Goal: Check status: Check status

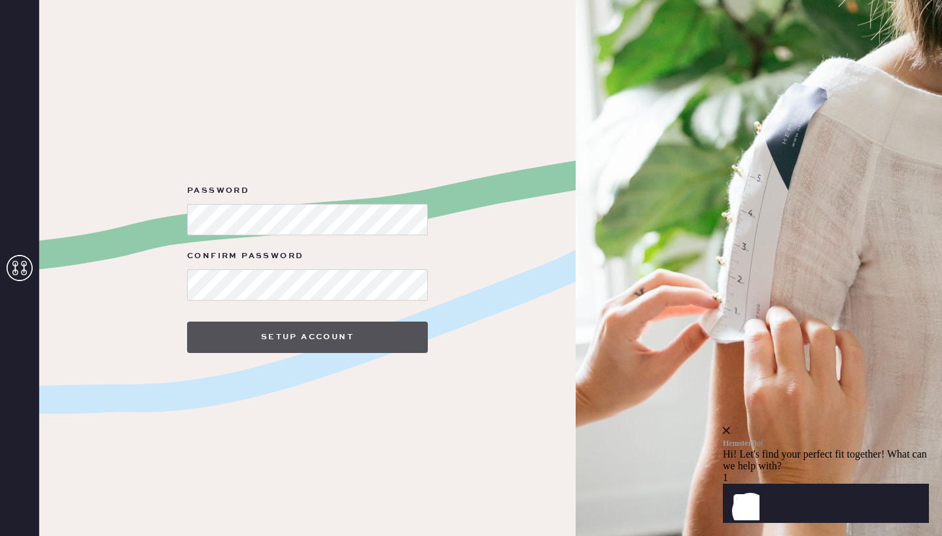
click at [305, 341] on button "Setup Account" at bounding box center [307, 337] width 241 height 31
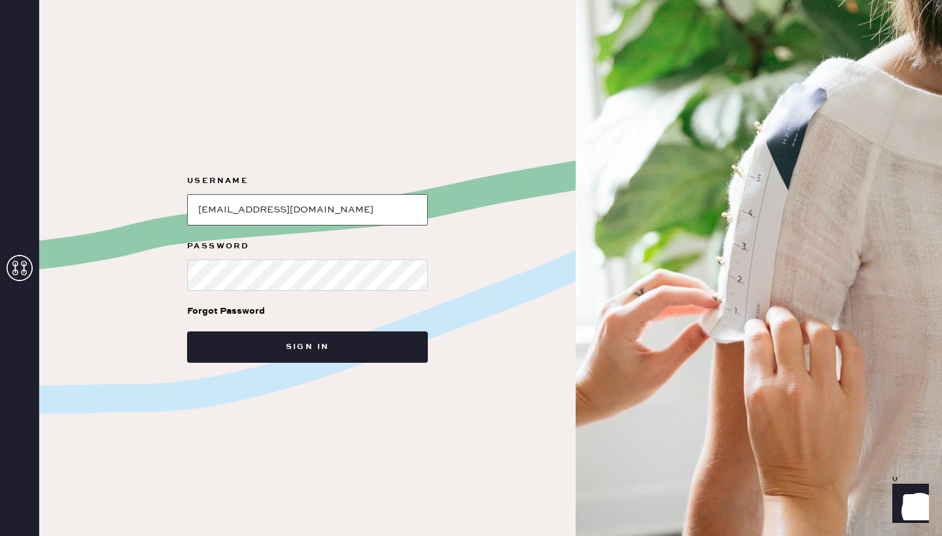
type input "[EMAIL_ADDRESS][DOMAIN_NAME]"
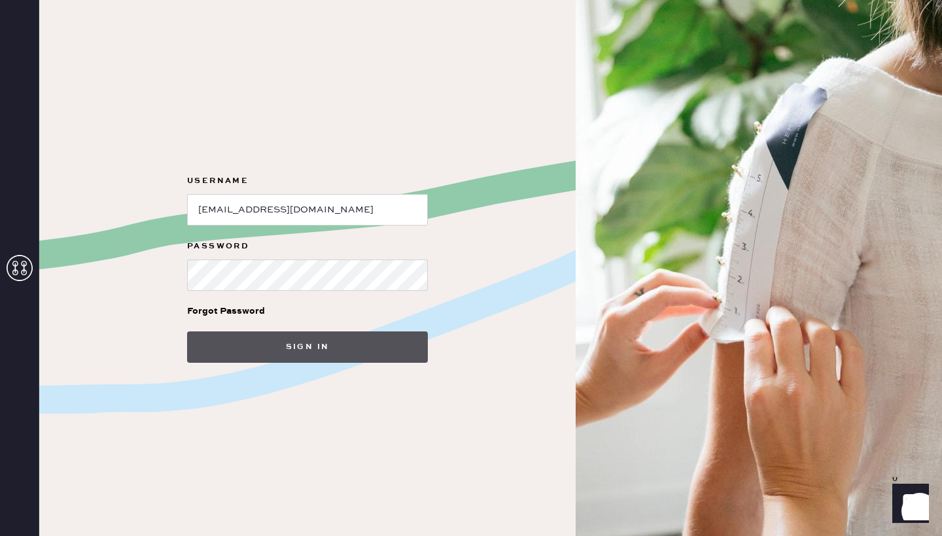
click at [269, 358] on button "Sign in" at bounding box center [307, 346] width 241 height 31
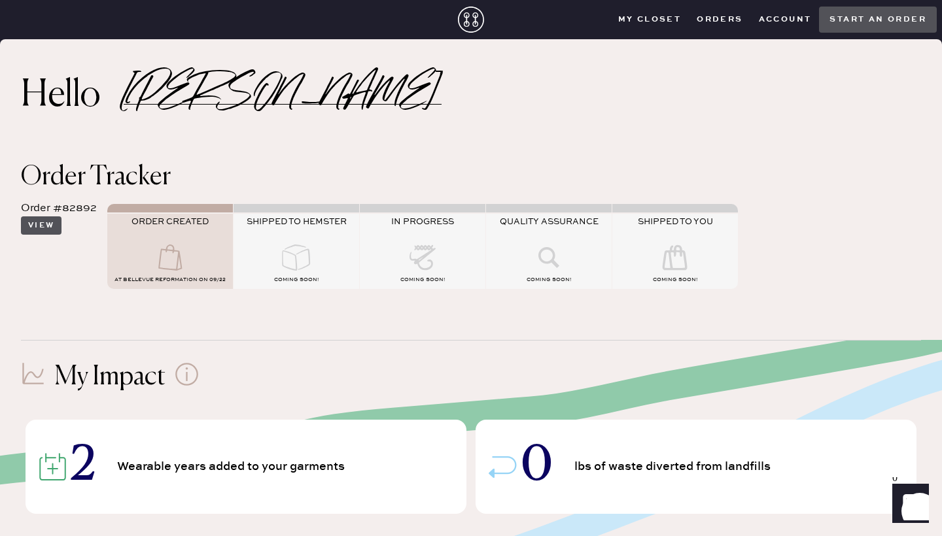
click at [42, 232] on button "View" at bounding box center [41, 225] width 41 height 18
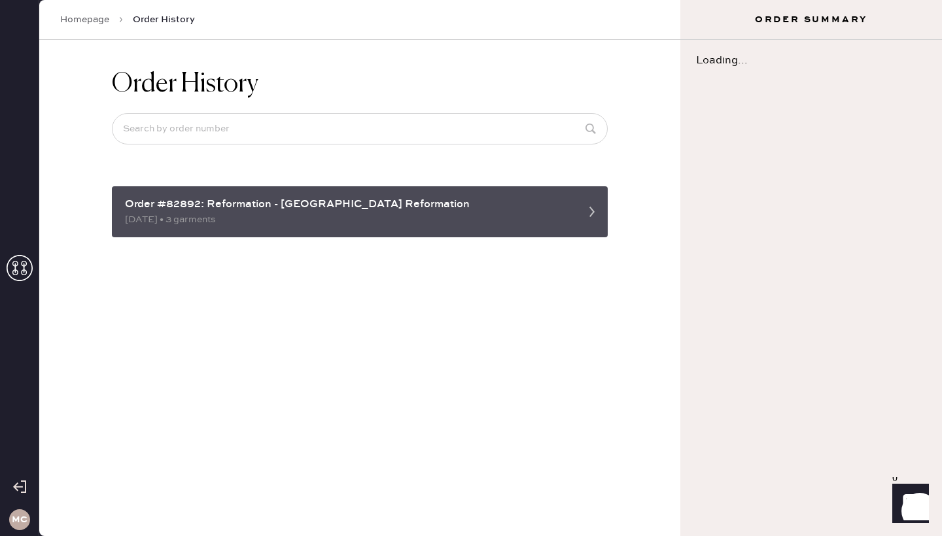
click at [304, 197] on div "Order #82892: Reformation - [GEOGRAPHIC_DATA] Reformation" at bounding box center [348, 205] width 446 height 16
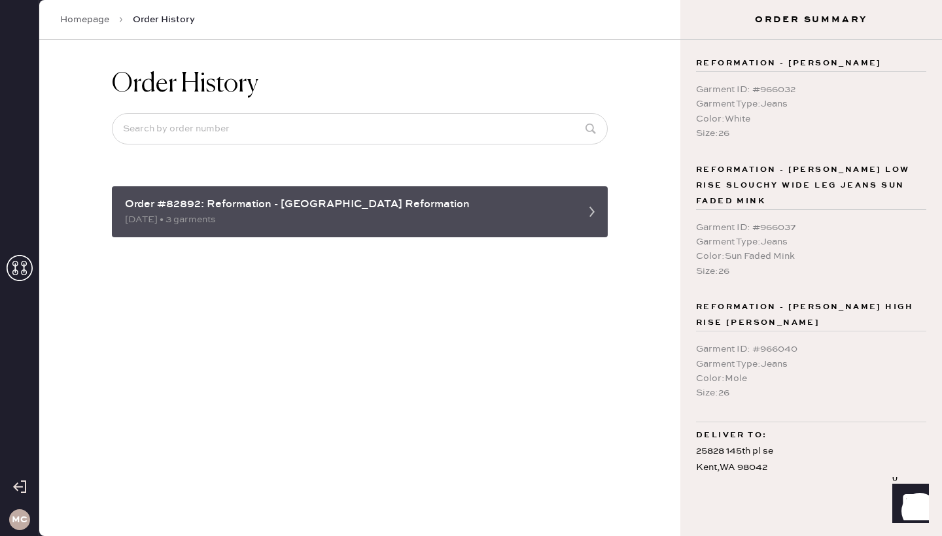
click at [454, 197] on div "Order #82892: Reformation - [GEOGRAPHIC_DATA] Reformation" at bounding box center [348, 205] width 446 height 16
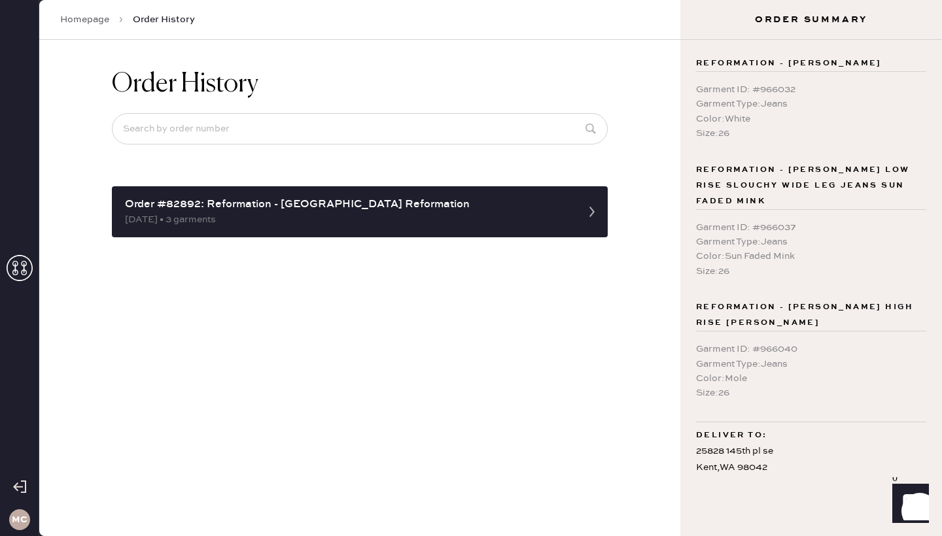
click at [99, 14] on link "Homepage" at bounding box center [84, 19] width 49 height 13
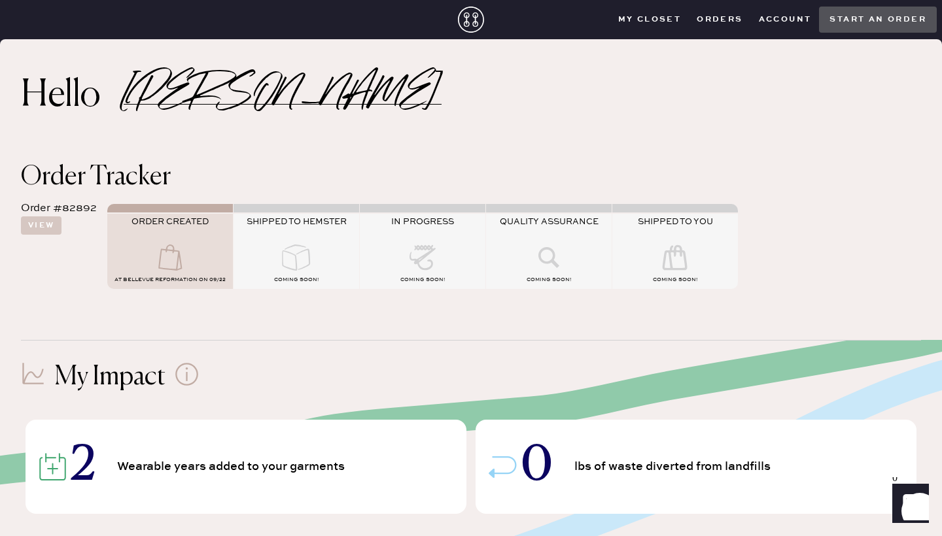
click at [642, 19] on closet "My Closet" at bounding box center [649, 20] width 79 height 20
